Goal: Information Seeking & Learning: Learn about a topic

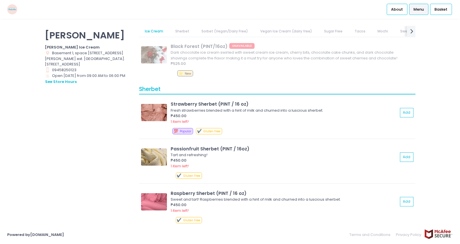
scroll to position [723, 0]
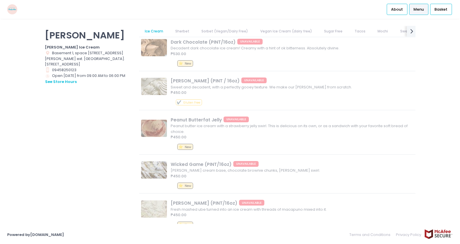
click at [279, 29] on link "Vegan Ice Cream (dairy free)" at bounding box center [285, 31] width 63 height 11
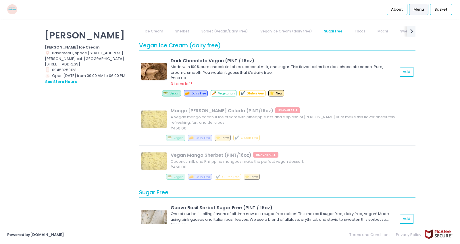
drag, startPoint x: 147, startPoint y: 30, endPoint x: 175, endPoint y: 29, distance: 27.6
click at [148, 30] on link "Ice Cream" at bounding box center [154, 31] width 30 height 11
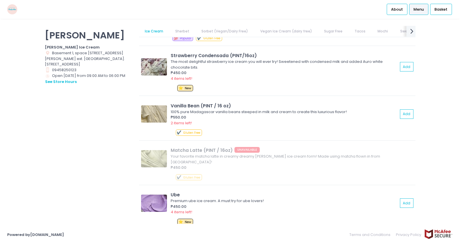
scroll to position [7, 0]
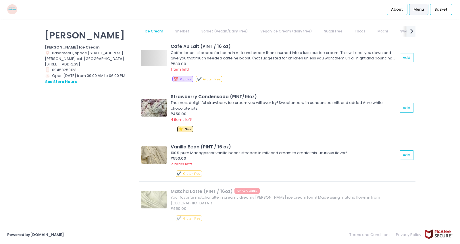
click at [412, 35] on span "next Created with Sketch." at bounding box center [411, 31] width 8 height 12
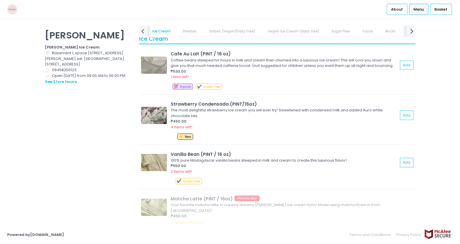
scroll to position [0, 0]
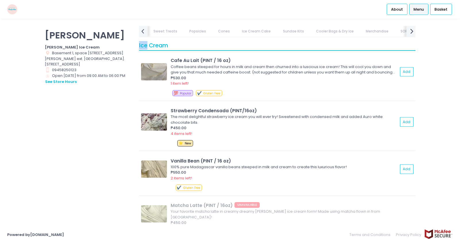
click at [412, 35] on div "Ice Cream Sherbet Sorbet (Vegan/Dairy Free) Vegan Ice Cream (dairy free) Sugar …" at bounding box center [277, 31] width 276 height 11
click at [412, 35] on link "SORBETES" at bounding box center [406, 31] width 28 height 11
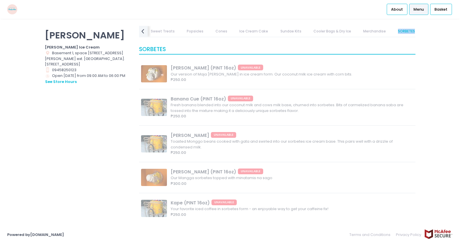
scroll to position [3085, 0]
click at [363, 30] on link "Merchandise" at bounding box center [375, 31] width 34 height 11
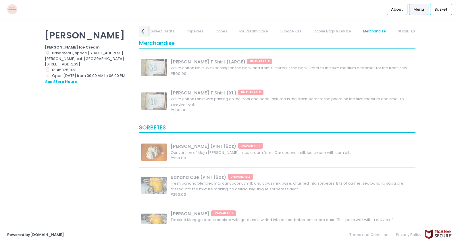
scroll to position [2999, 0]
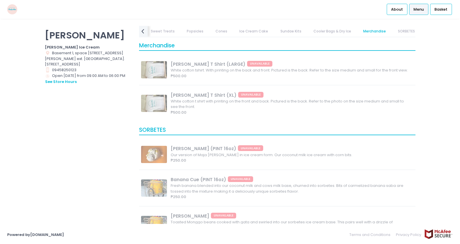
click at [327, 30] on link "Cooler Bags & Dry Ice" at bounding box center [332, 31] width 49 height 11
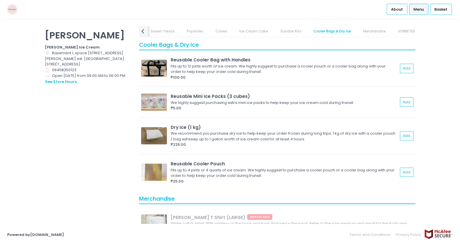
scroll to position [2845, 0]
click at [282, 32] on link "Sundae Kits" at bounding box center [291, 31] width 32 height 11
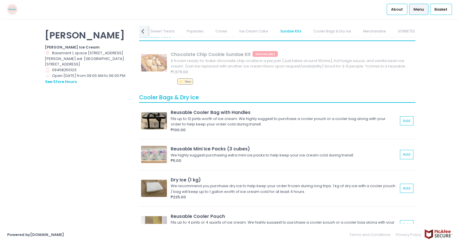
scroll to position [2783, 0]
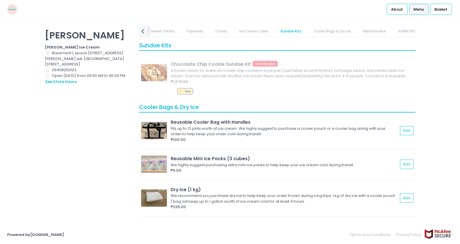
click at [252, 31] on link "Ice Cream Cake" at bounding box center [254, 31] width 40 height 11
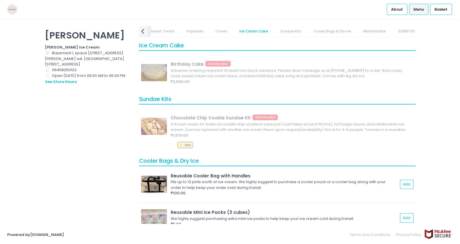
click at [145, 32] on icon "prev Created with Sketch." at bounding box center [143, 31] width 8 height 8
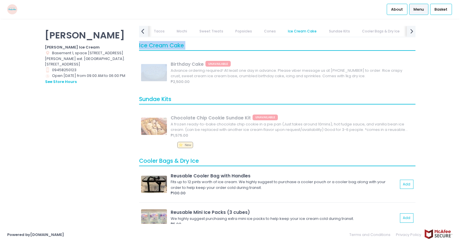
click at [145, 32] on icon "prev Created with Sketch." at bounding box center [143, 31] width 8 height 8
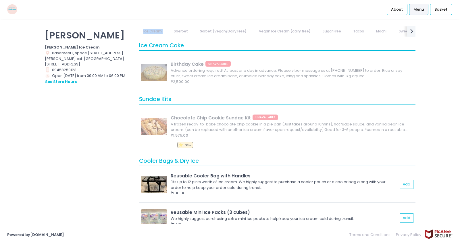
scroll to position [0, 0]
click at [145, 32] on link "Ice Cream" at bounding box center [154, 31] width 30 height 11
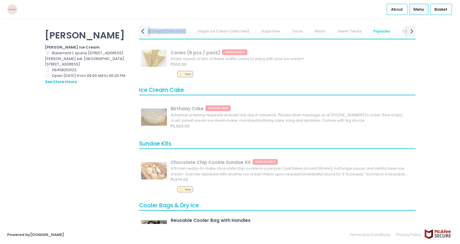
click at [145, 32] on div "Ice Cream Sherbet Sorbet (Vegan/Dairy Free) Vegan Ice Cream (dairy free) Sugar …" at bounding box center [277, 31] width 276 height 11
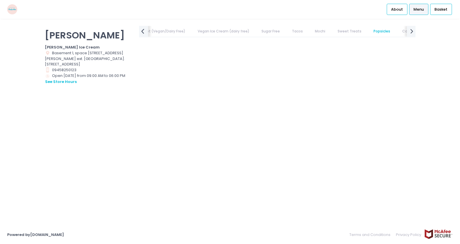
click at [145, 32] on icon "prev Created with Sketch." at bounding box center [143, 31] width 8 height 8
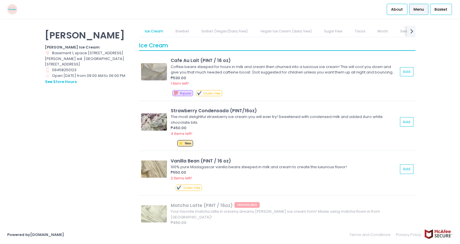
click at [145, 32] on link "Ice Cream" at bounding box center [154, 31] width 30 height 11
